Goal: Obtain resource: Obtain resource

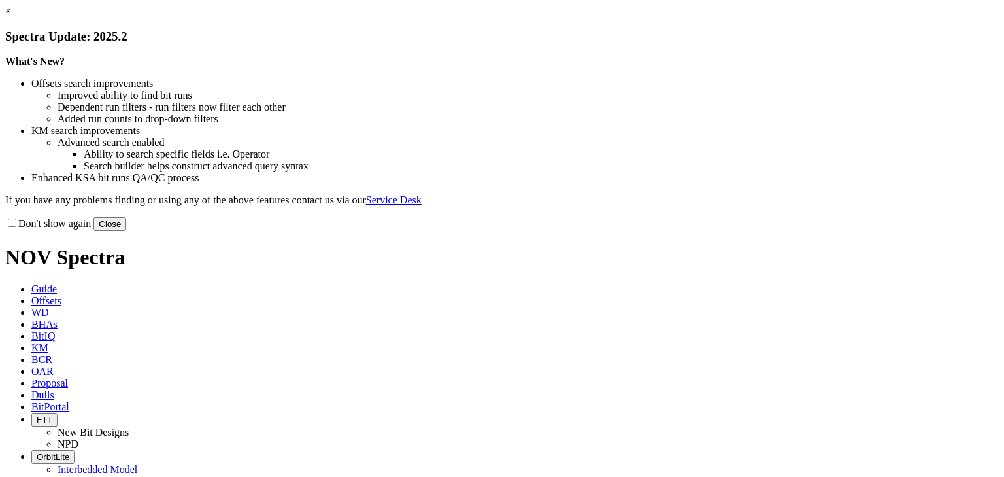
click at [11, 16] on link "×" at bounding box center [8, 10] width 6 height 11
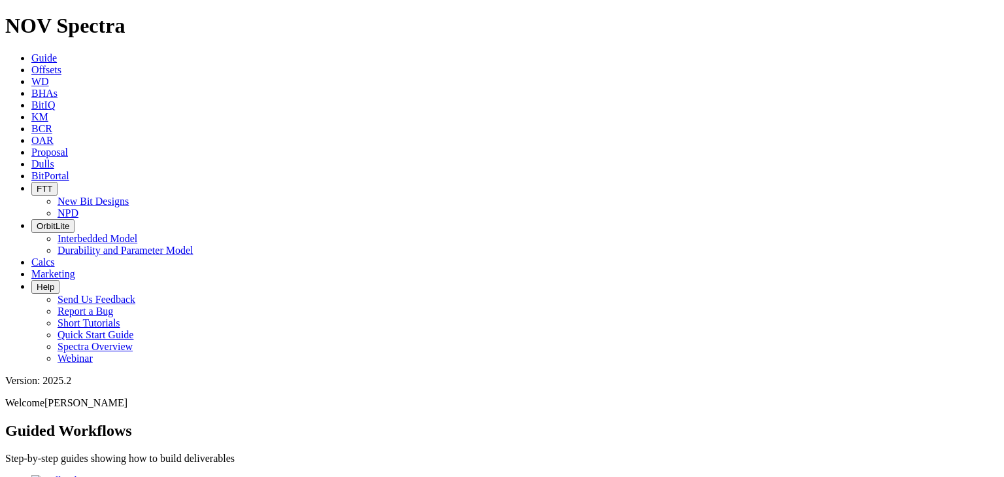
click at [31, 64] on icon at bounding box center [31, 69] width 0 height 11
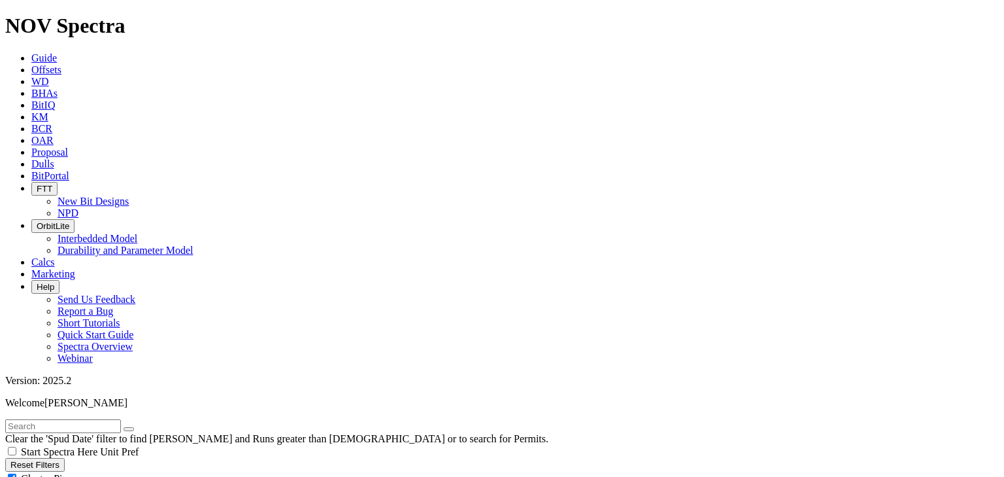
click at [85, 419] on input "text" at bounding box center [63, 426] width 116 height 14
type input "KODA"
radio input "true"
radio input "false"
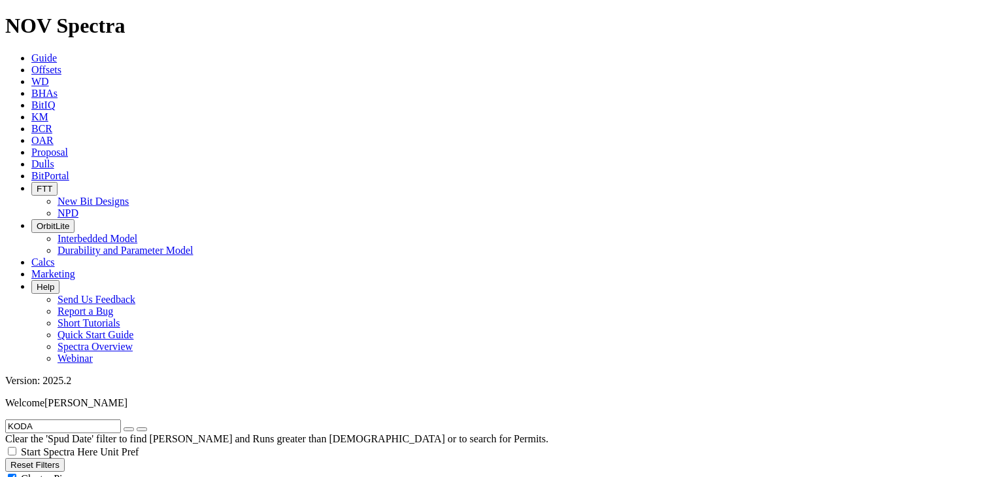
radio input "false"
radio input "true"
drag, startPoint x: 63, startPoint y: 239, endPoint x: 0, endPoint y: 233, distance: 63.6
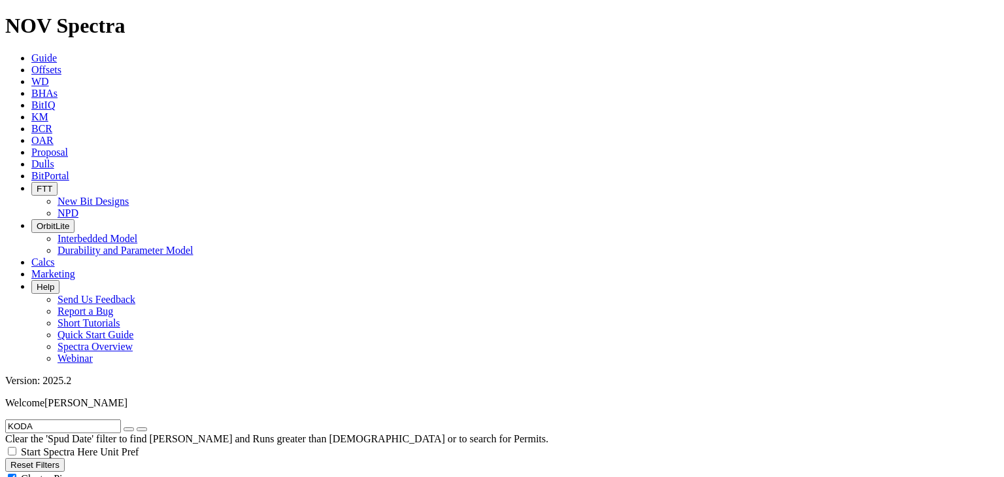
type input "[DATE]"
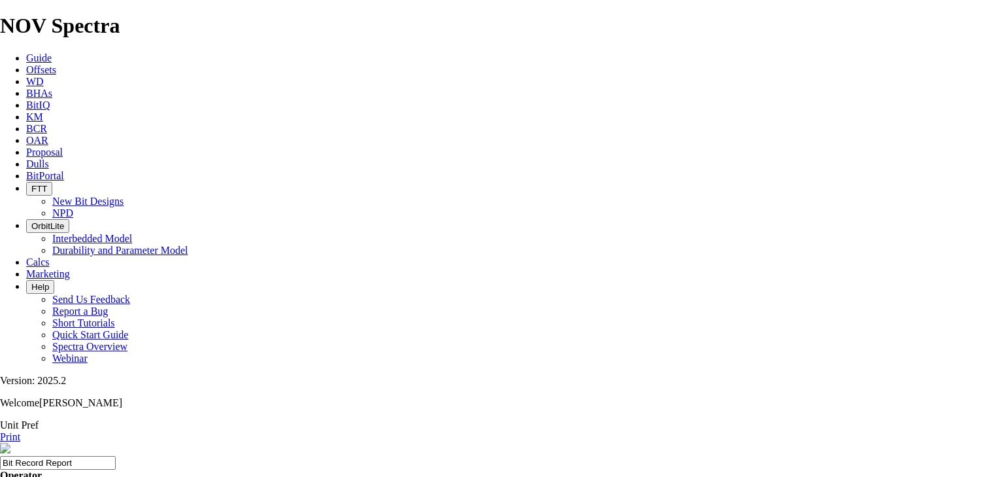
click at [20, 431] on link "Print" at bounding box center [10, 436] width 20 height 11
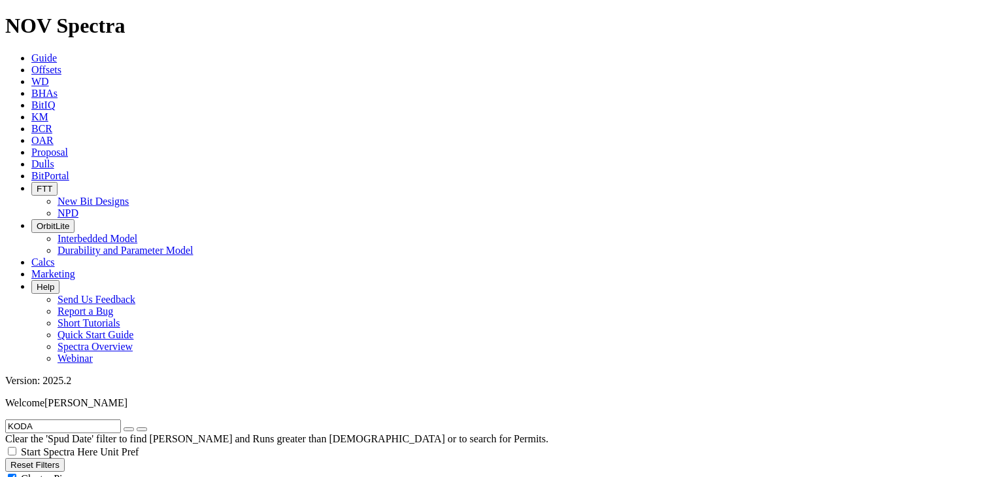
scroll to position [523, 0]
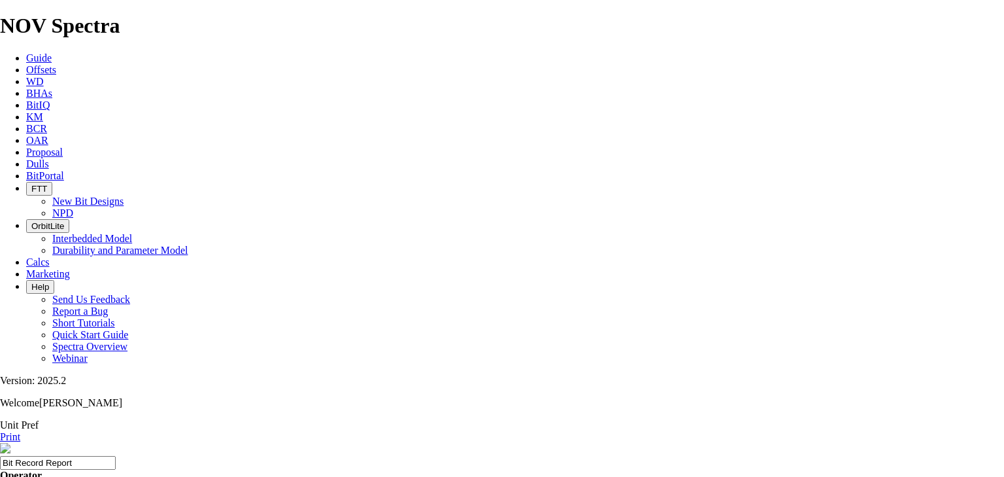
click at [20, 431] on link "Print" at bounding box center [10, 436] width 20 height 11
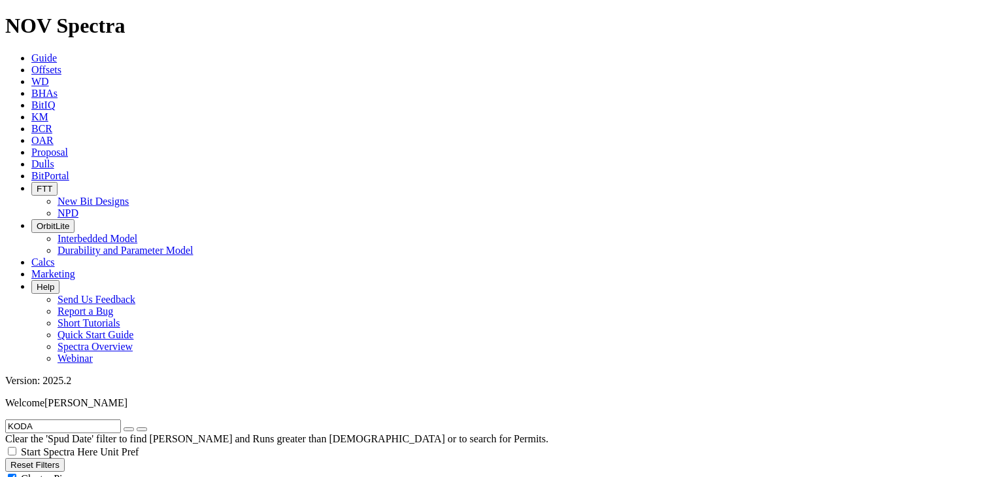
scroll to position [1203, 0]
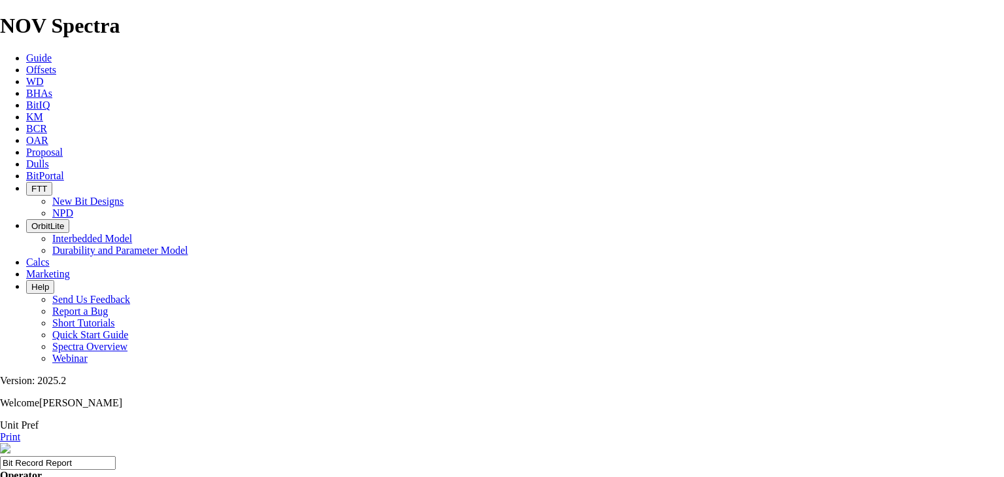
click at [20, 431] on link "Print" at bounding box center [10, 436] width 20 height 11
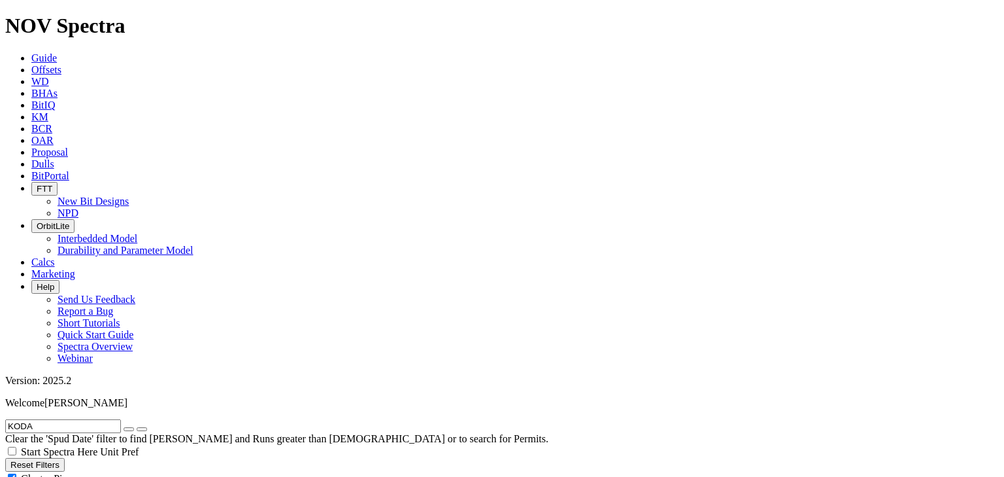
scroll to position [1464, 0]
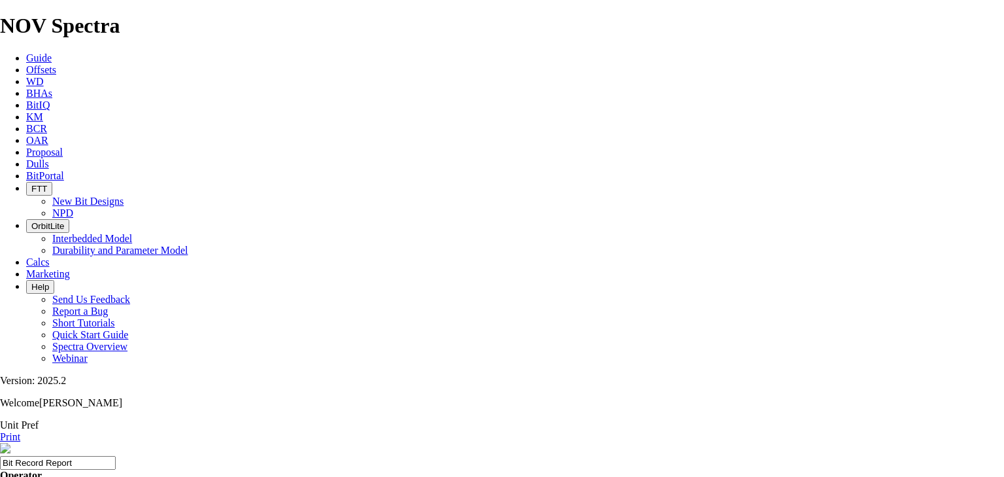
click at [20, 431] on link "Print" at bounding box center [10, 436] width 20 height 11
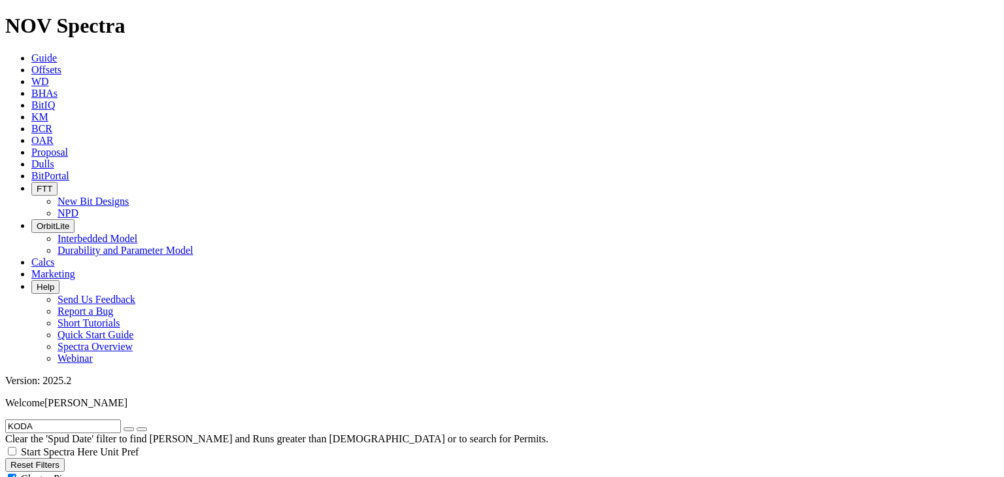
scroll to position [1935, 0]
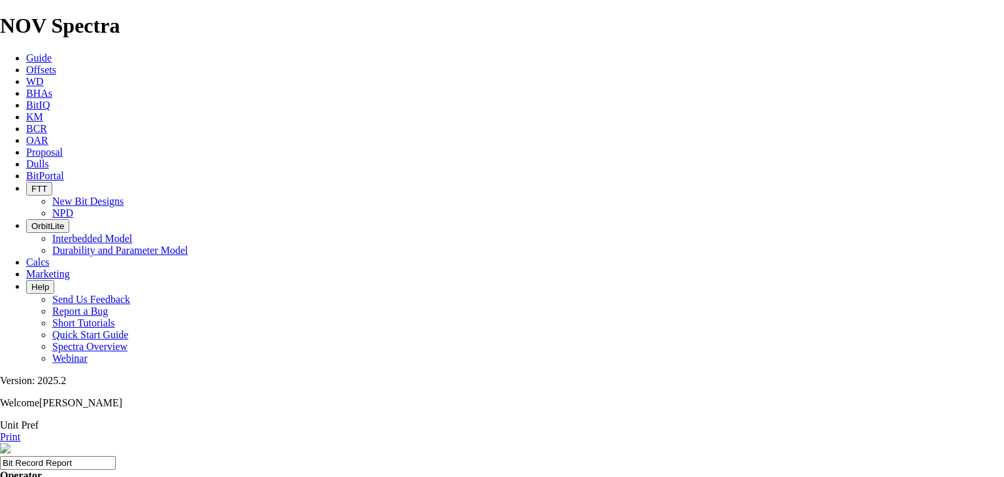
click at [962, 431] on div "Print" at bounding box center [502, 437] width 1004 height 12
click at [20, 431] on link "Print" at bounding box center [10, 436] width 20 height 11
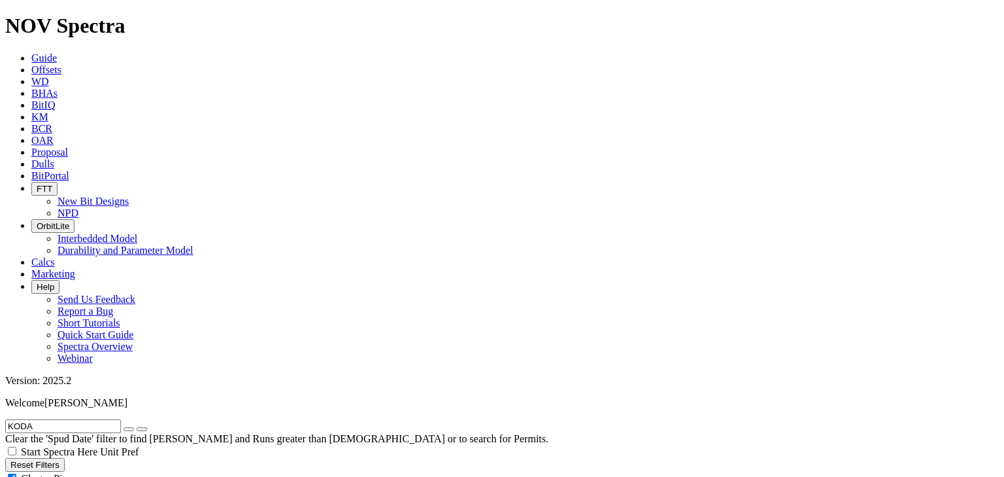
scroll to position [2197, 0]
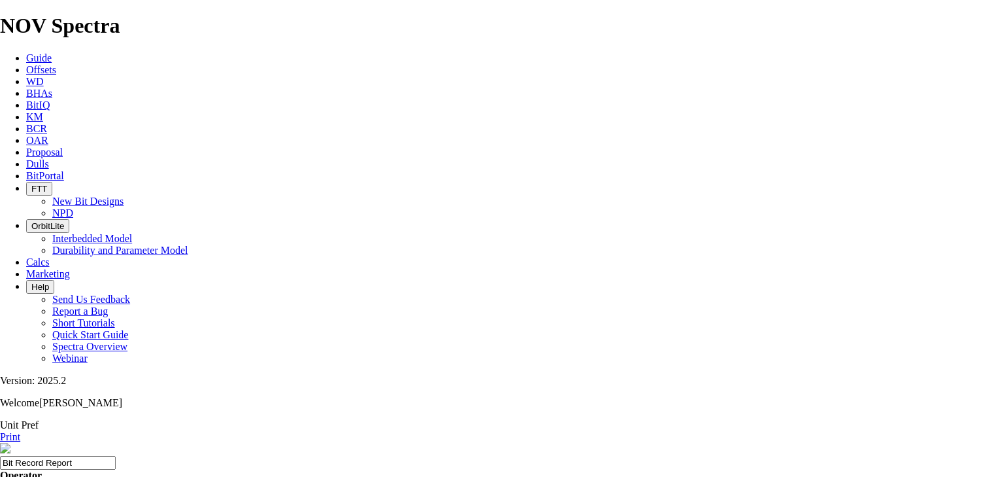
click at [20, 431] on link "Print" at bounding box center [10, 436] width 20 height 11
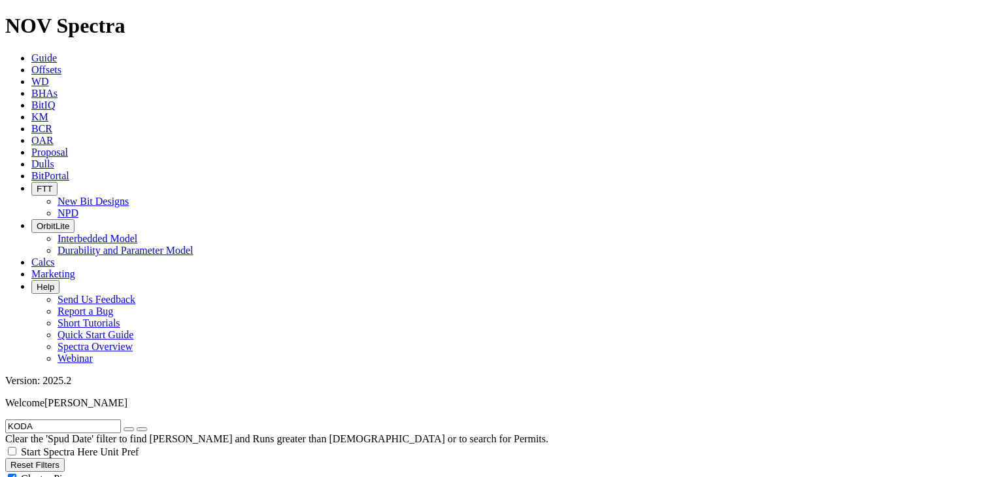
scroll to position [2510, 0]
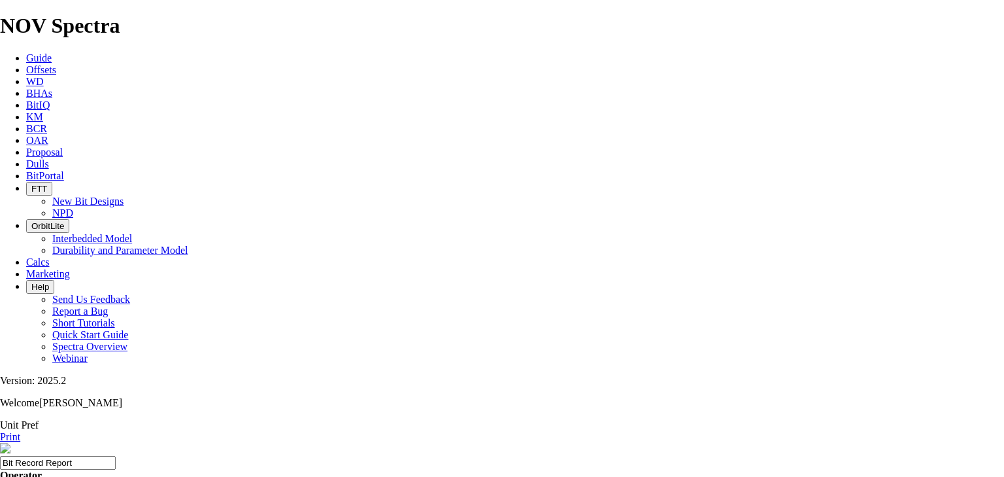
click at [20, 431] on link "Print" at bounding box center [10, 436] width 20 height 11
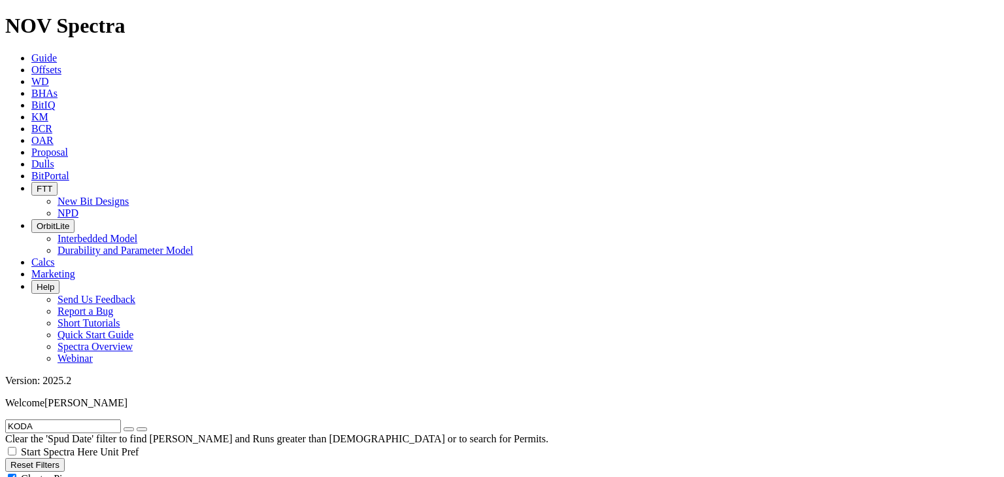
scroll to position [2981, 0]
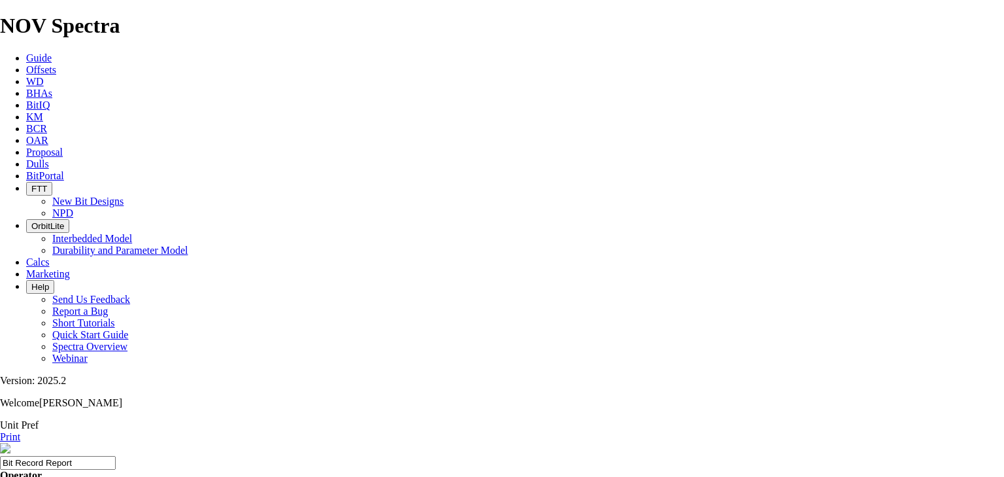
click at [20, 431] on link "Print" at bounding box center [10, 436] width 20 height 11
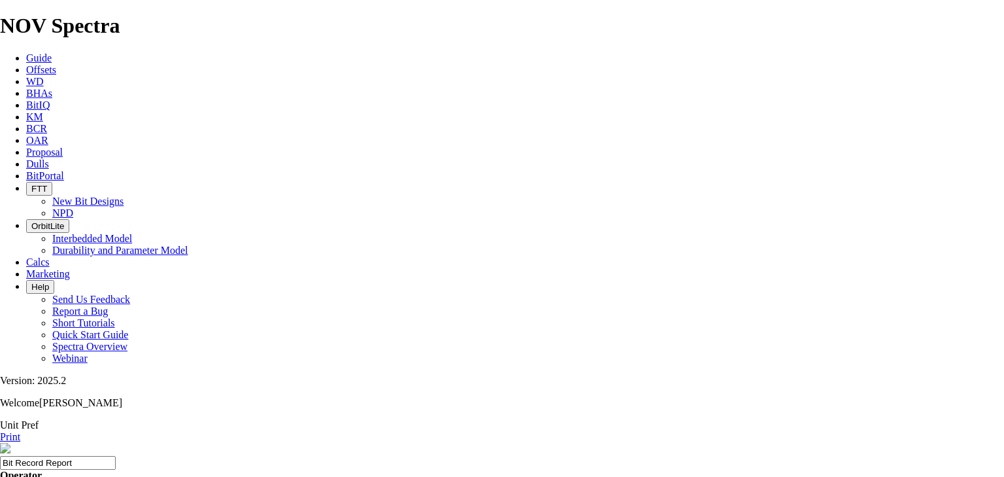
click at [20, 431] on link "Print" at bounding box center [10, 436] width 20 height 11
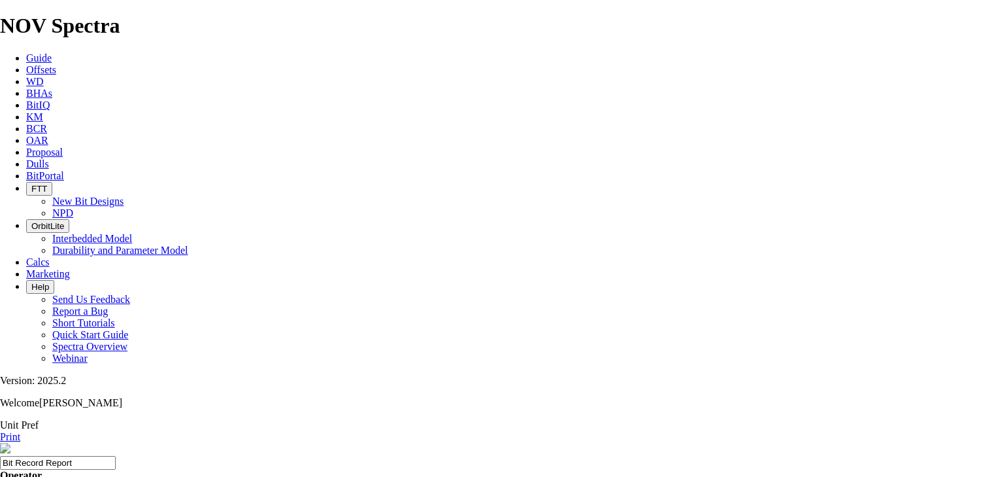
click at [20, 431] on link "Print" at bounding box center [10, 436] width 20 height 11
